Goal: Check status: Check status

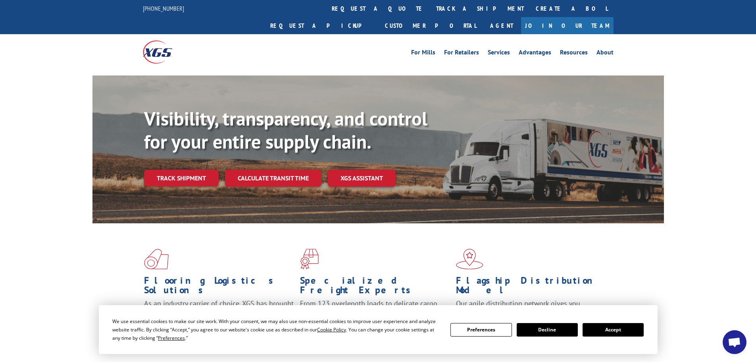
click at [180, 169] on div "Visibility, transparency, and control for your entire supply chain. Track shipm…" at bounding box center [404, 162] width 520 height 111
click at [181, 169] on link "Track shipment" at bounding box center [181, 177] width 75 height 17
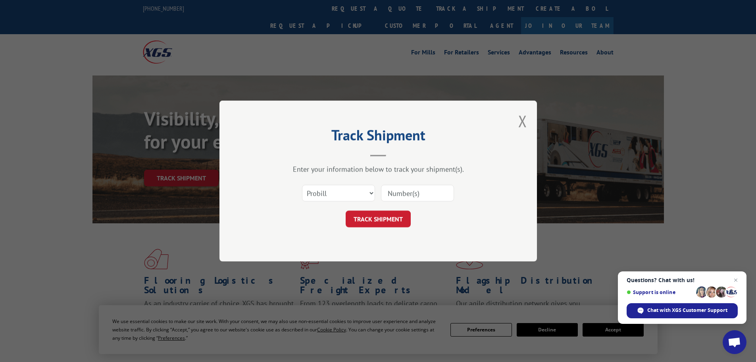
click at [409, 197] on input at bounding box center [417, 193] width 73 height 17
paste input "57543850"
type input "57543850"
click at [392, 216] on button "TRACK SHIPMENT" at bounding box center [378, 218] width 65 height 17
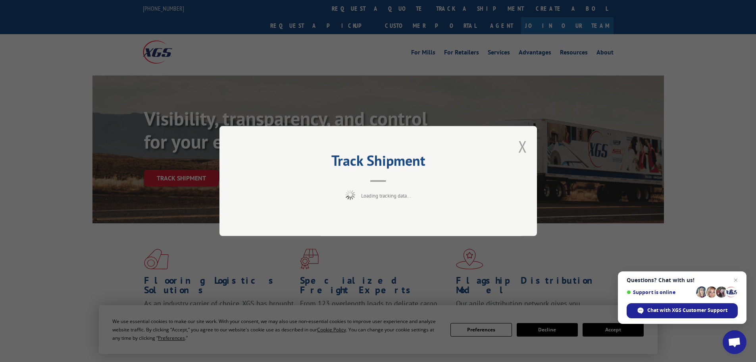
click at [526, 147] on button "Close modal" at bounding box center [522, 146] width 9 height 21
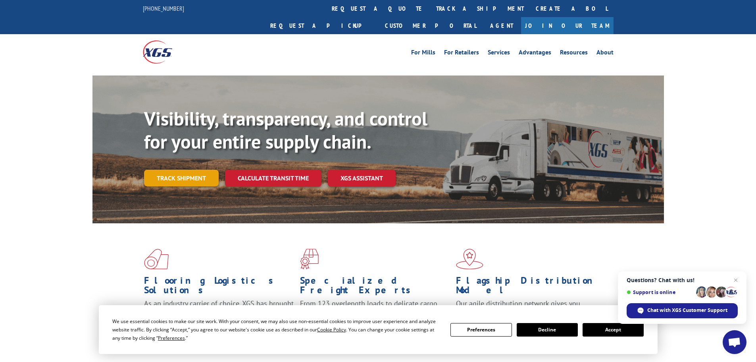
click at [191, 169] on link "Track shipment" at bounding box center [181, 177] width 75 height 17
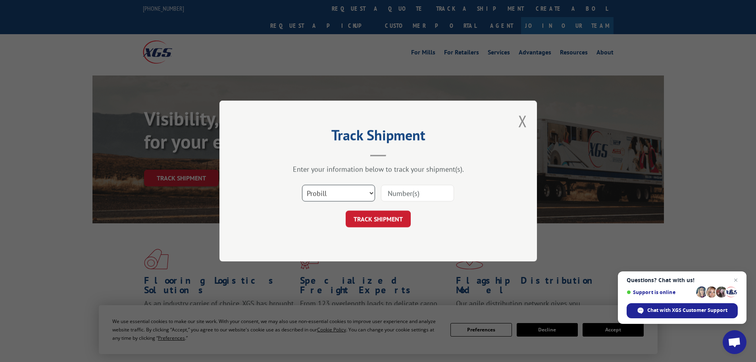
click at [330, 190] on select "Select category... Probill BOL PO" at bounding box center [338, 193] width 73 height 17
select select "po"
click at [302, 185] on select "Select category... Probill BOL PO" at bounding box center [338, 193] width 73 height 17
click at [393, 193] on input at bounding box center [417, 193] width 73 height 17
paste input "57543850"
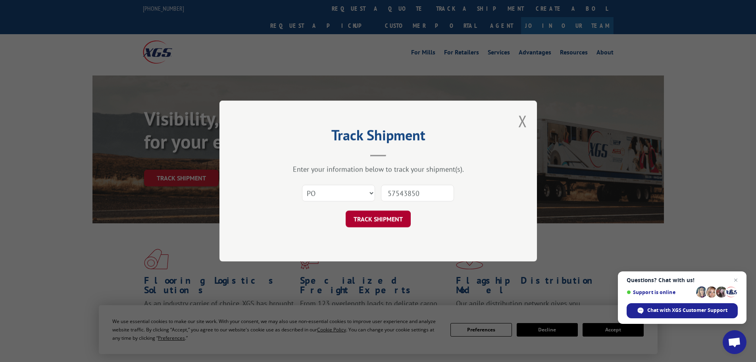
type input "57543850"
click at [388, 220] on button "TRACK SHIPMENT" at bounding box center [378, 218] width 65 height 17
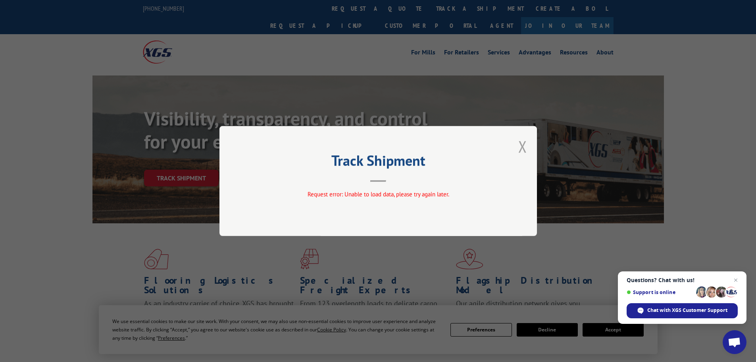
click at [523, 148] on button "Close modal" at bounding box center [522, 146] width 9 height 21
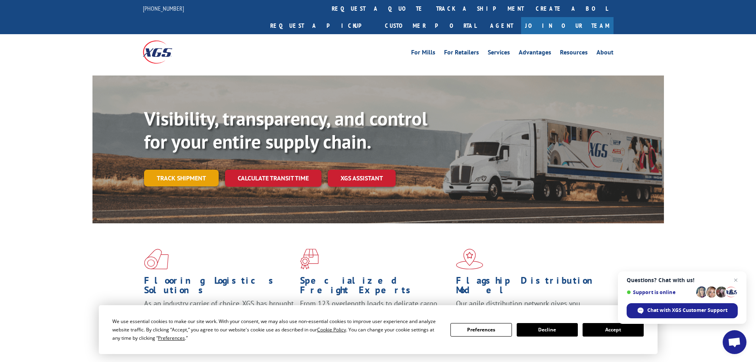
click at [196, 169] on link "Track shipment" at bounding box center [181, 177] width 75 height 17
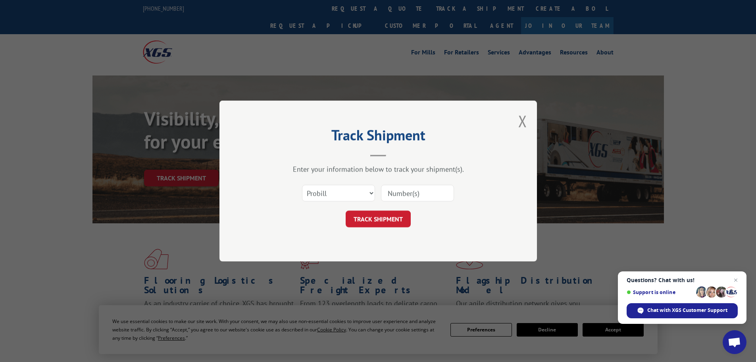
click at [424, 191] on input at bounding box center [417, 193] width 73 height 17
paste input "16755023"
type input "16755023"
click at [387, 218] on button "TRACK SHIPMENT" at bounding box center [378, 218] width 65 height 17
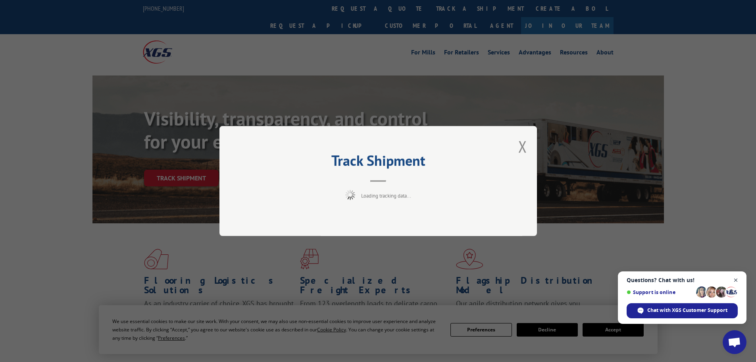
click at [736, 278] on span "Close chat" at bounding box center [736, 280] width 10 height 10
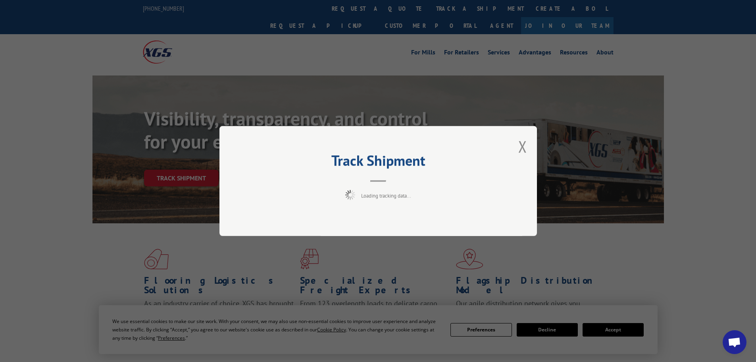
click at [403, 171] on header "Track Shipment" at bounding box center [378, 168] width 238 height 27
click at [395, 177] on header "Track Shipment" at bounding box center [378, 168] width 238 height 27
click at [393, 182] on div "Track Shipment Loading tracking data..." at bounding box center [378, 181] width 318 height 110
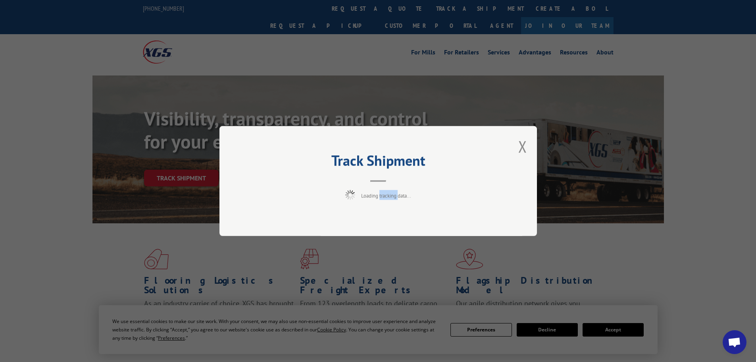
click at [387, 182] on div "Track Shipment Loading tracking data..." at bounding box center [378, 181] width 318 height 110
click at [442, 178] on header "Track Shipment" at bounding box center [378, 168] width 238 height 27
click at [516, 143] on div "Track Shipment Request error: No data was found for the specified criteria." at bounding box center [378, 181] width 318 height 110
click at [522, 146] on button "Close modal" at bounding box center [522, 146] width 9 height 21
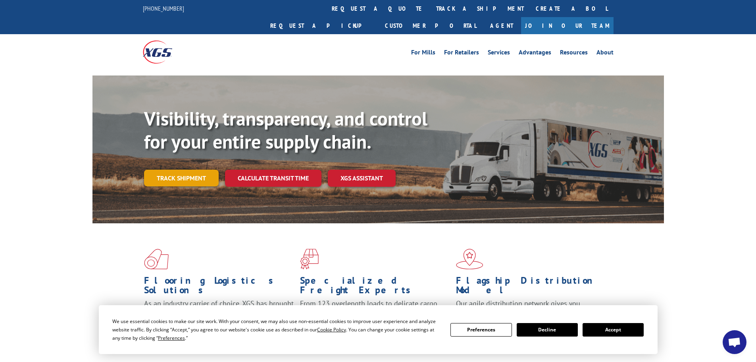
click at [188, 169] on link "Track shipment" at bounding box center [181, 177] width 75 height 17
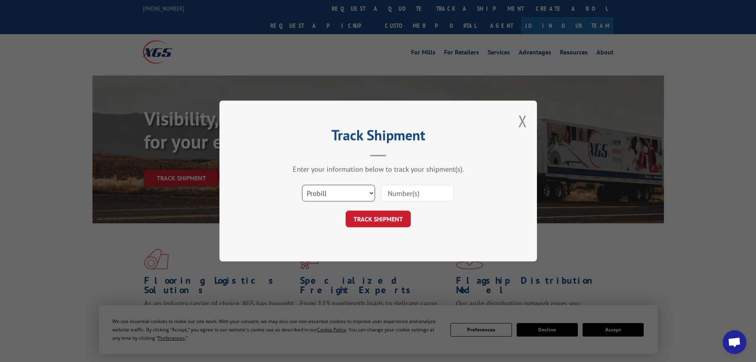
click at [364, 193] on select "Select category... Probill BOL PO" at bounding box center [338, 193] width 73 height 17
select select "bol"
click at [302, 185] on select "Select category... Probill BOL PO" at bounding box center [338, 193] width 73 height 17
click at [407, 197] on input at bounding box center [417, 193] width 73 height 17
paste input "6013273"
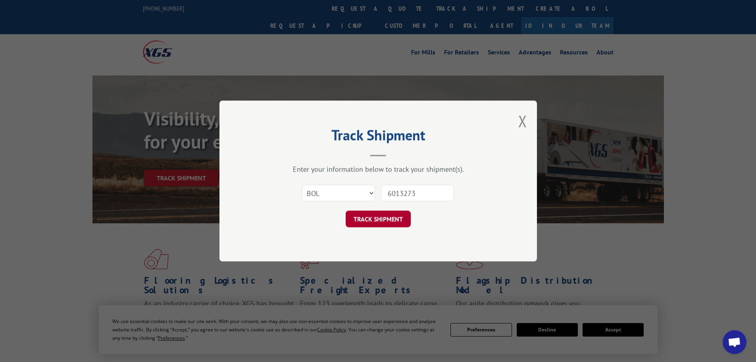
type input "6013273"
click at [373, 221] on button "TRACK SHIPMENT" at bounding box center [378, 218] width 65 height 17
